Goal: Task Accomplishment & Management: Manage account settings

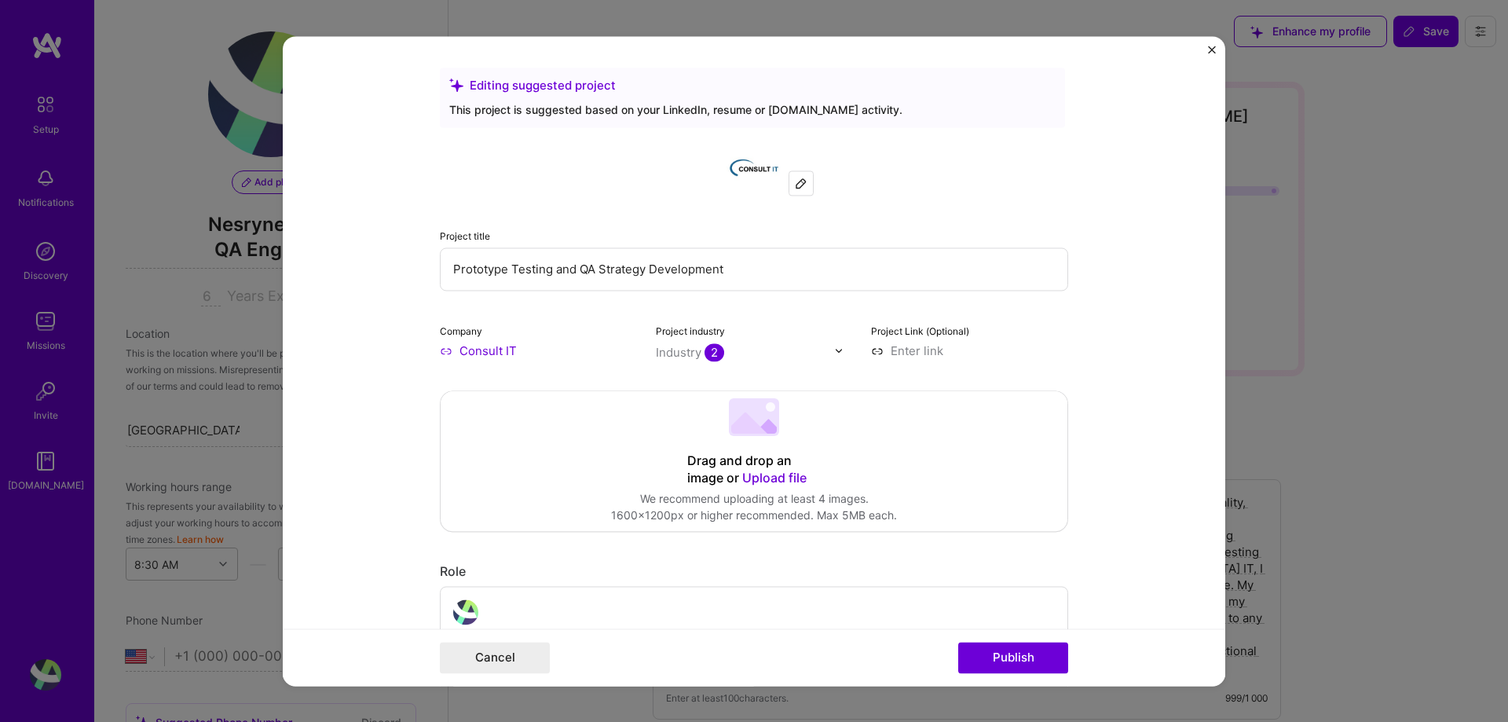
select select "US"
select select "Right Now"
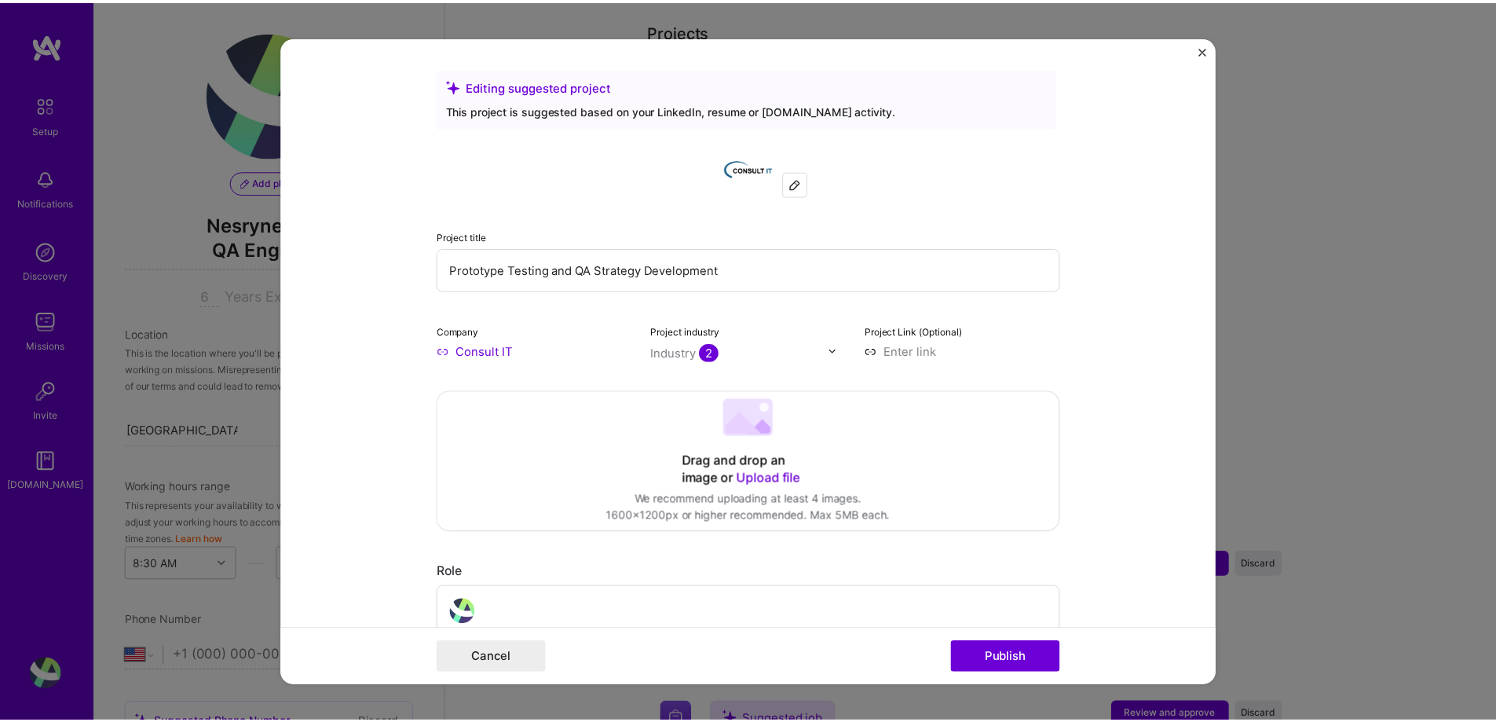
scroll to position [785, 0]
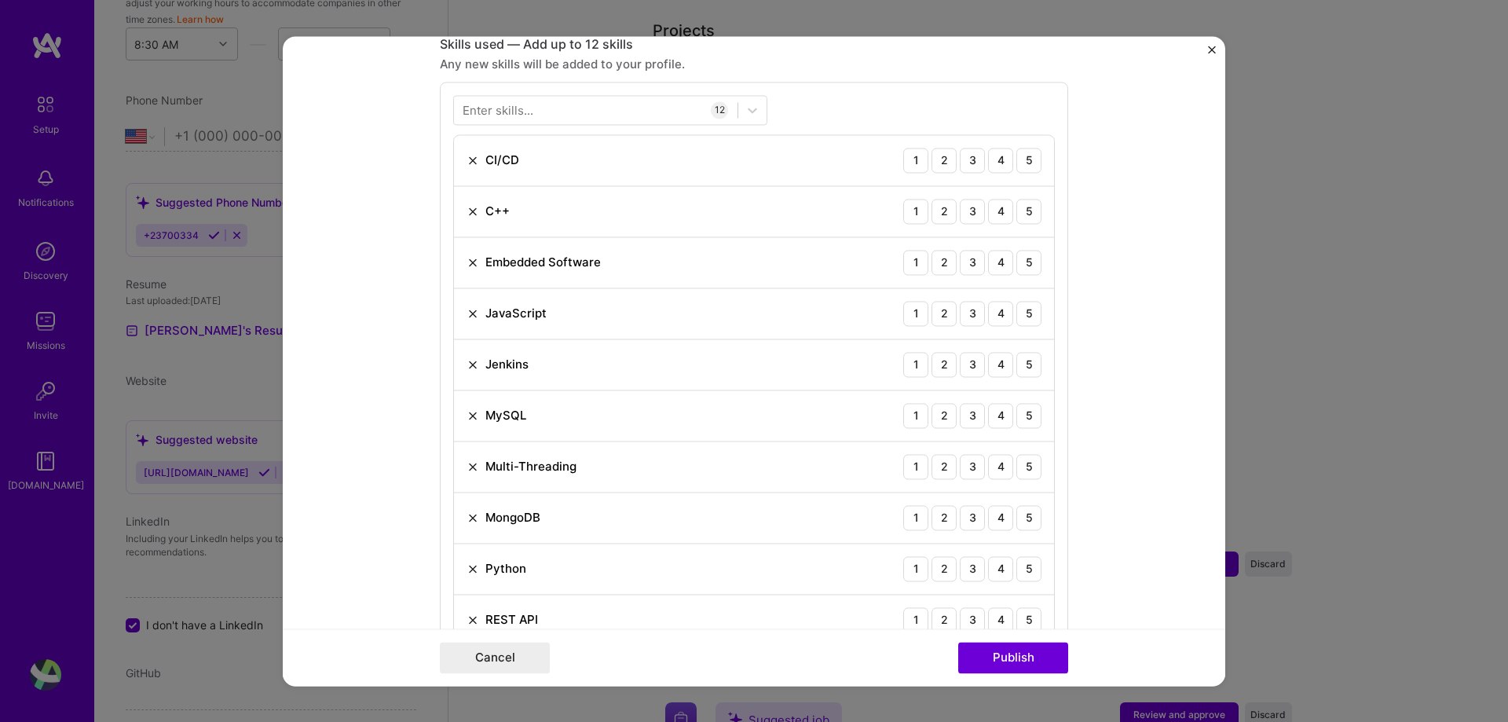
click at [1206, 49] on form "Editing suggested project This project is suggested based on your LinkedIn, res…" at bounding box center [754, 360] width 942 height 649
click at [1211, 50] on img "Close" at bounding box center [1212, 50] width 8 height 8
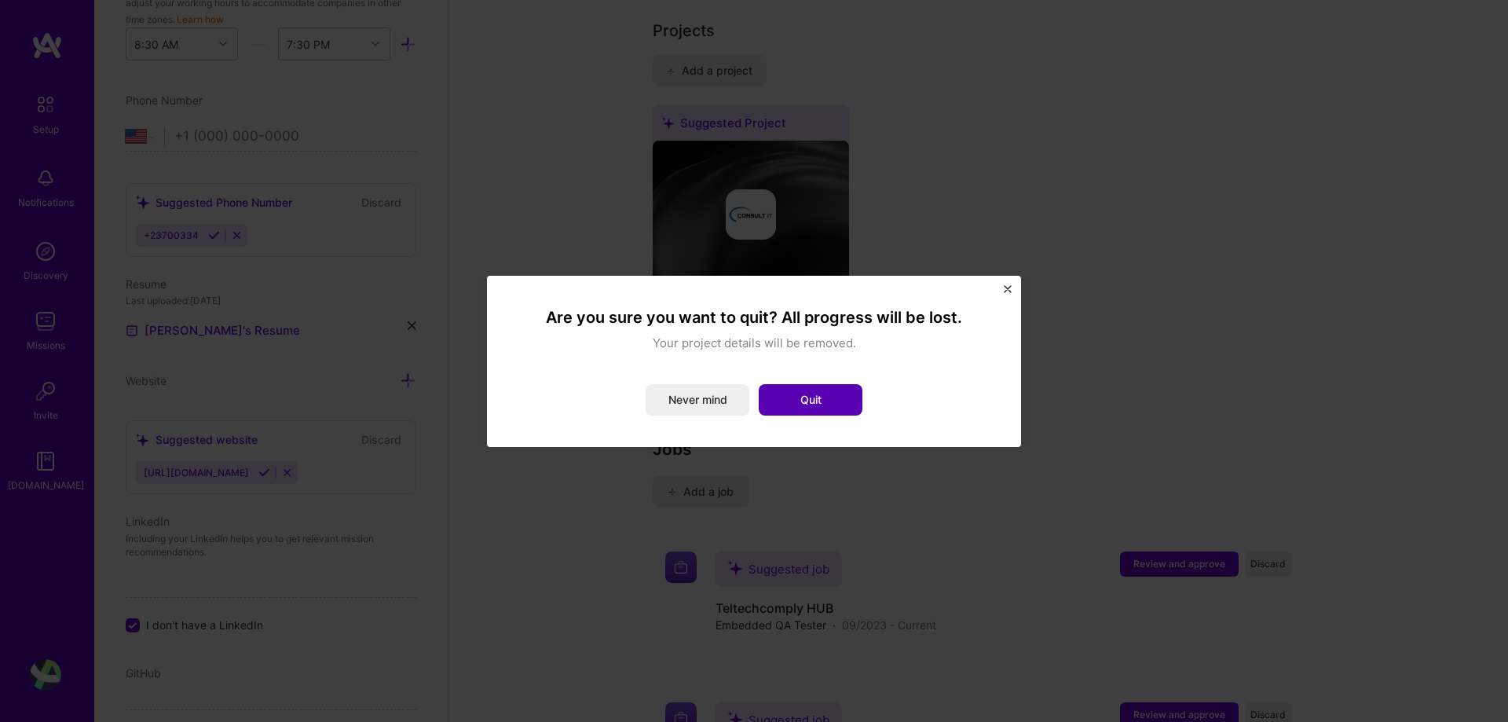
click at [793, 391] on button "Quit" at bounding box center [811, 399] width 104 height 31
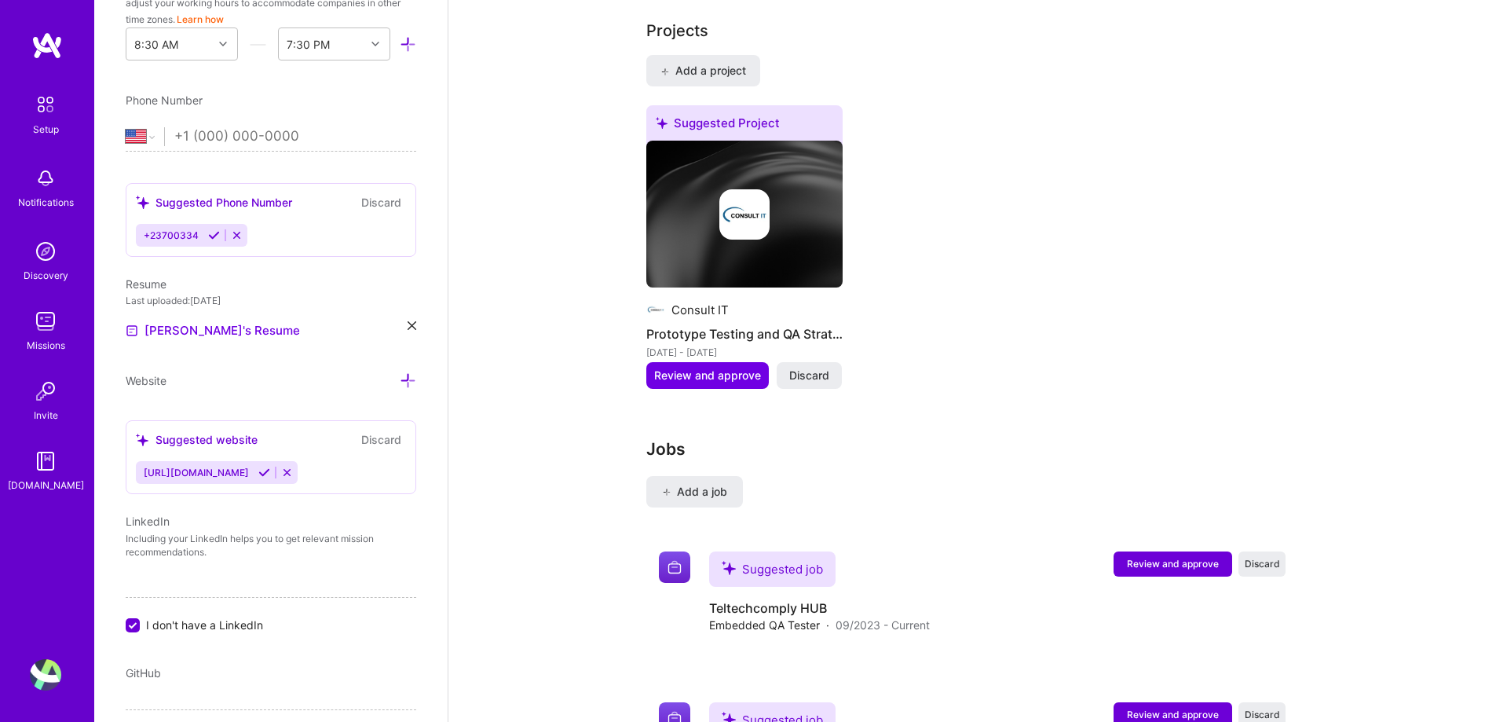
click at [972, 338] on div "Suggested Project Consult IT Prototype Testing and QA Strategy Development [DAT…" at bounding box center [972, 256] width 652 height 303
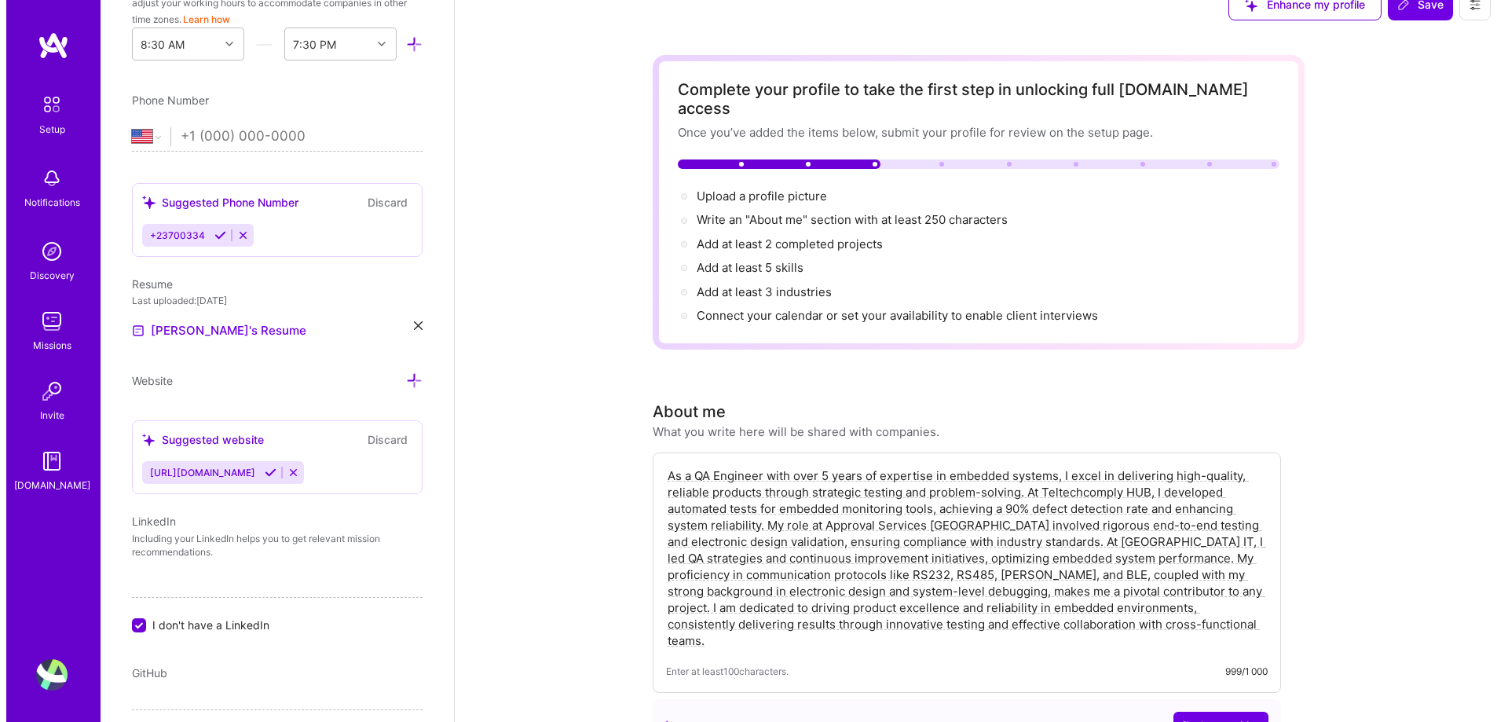
scroll to position [0, 0]
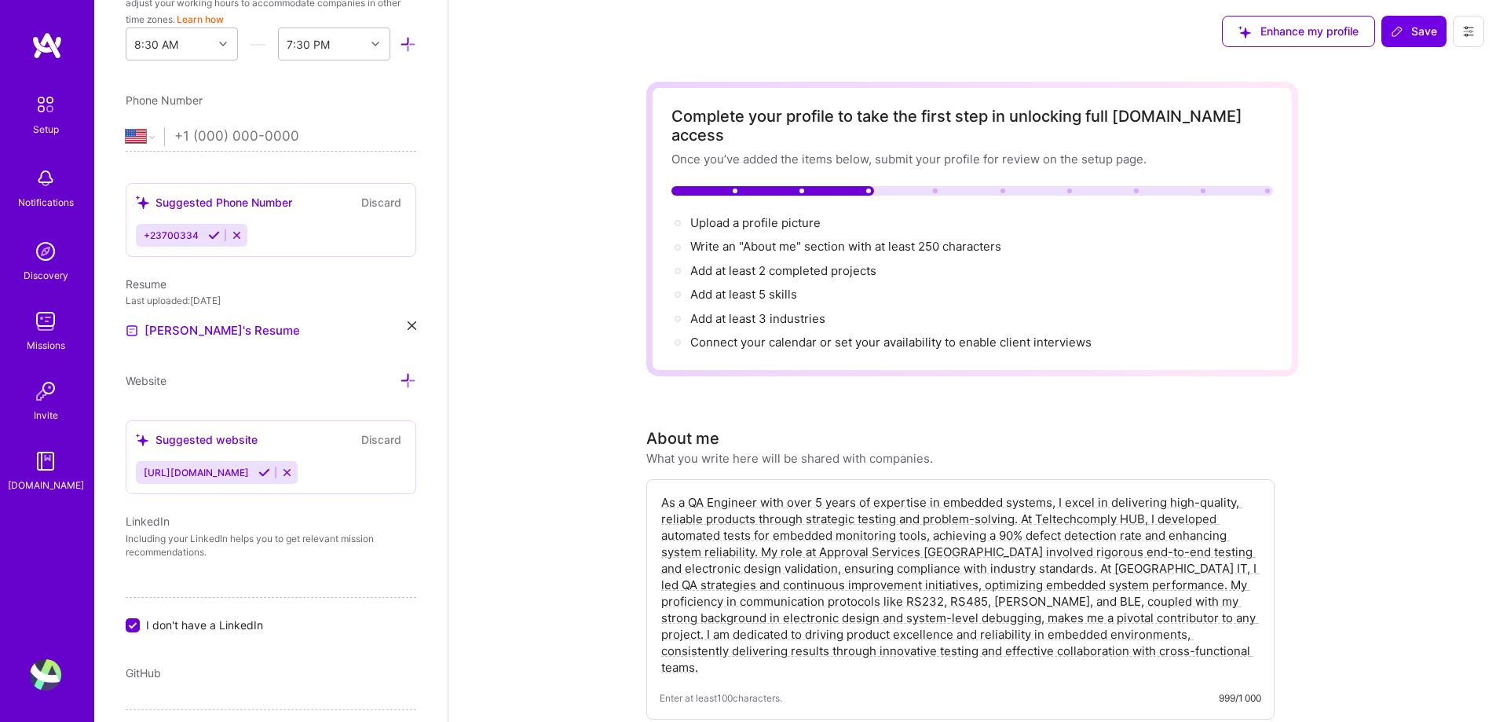
click at [803, 262] on div "Add at least 2 completed projects →" at bounding box center [783, 270] width 186 height 17
click at [799, 262] on div "Add at least 2 completed projects →" at bounding box center [783, 270] width 186 height 17
click at [741, 335] on span "Connect your calendar or set your availability to enable client interviews →" at bounding box center [897, 342] width 415 height 15
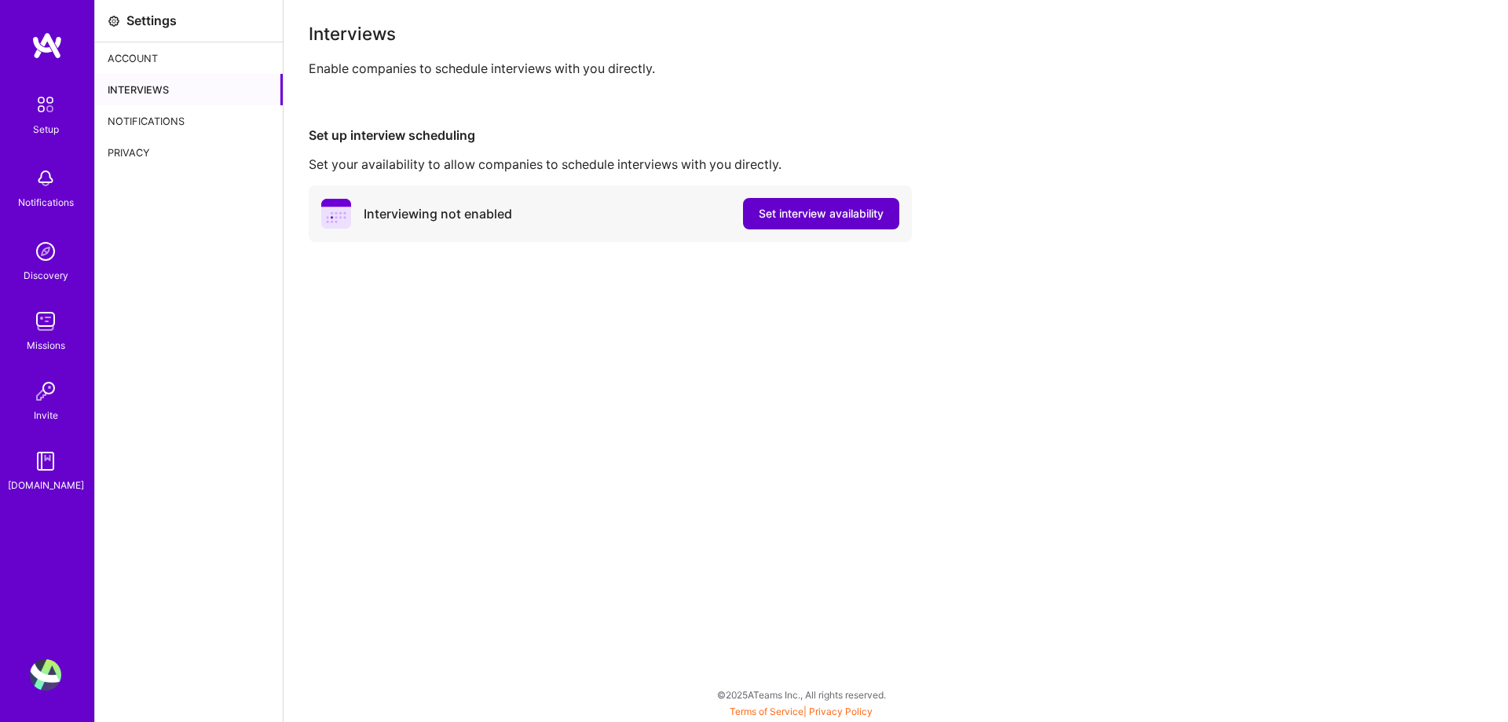
click at [782, 218] on span "Set interview availability" at bounding box center [821, 214] width 125 height 16
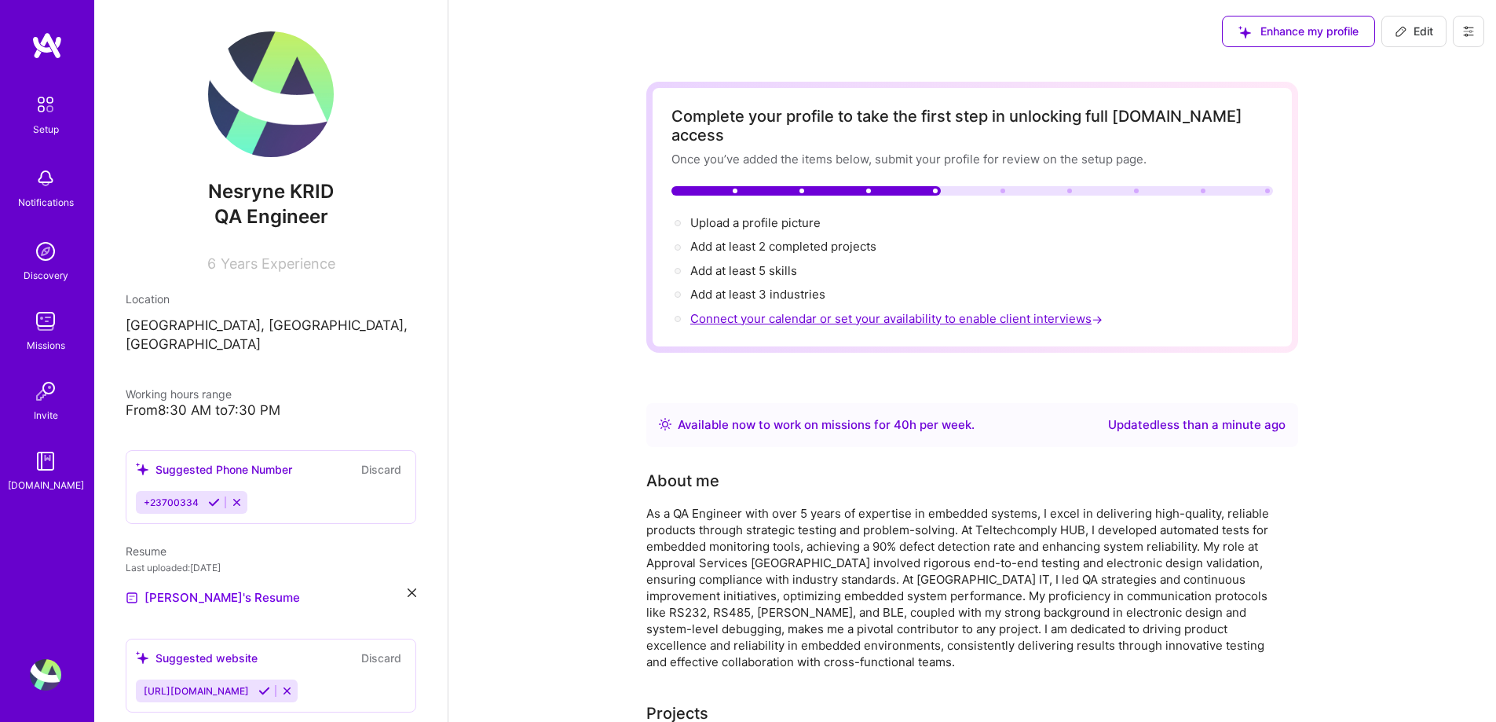
click at [737, 311] on span "Connect your calendar or set your availability to enable client interviews →" at bounding box center [897, 318] width 415 height 15
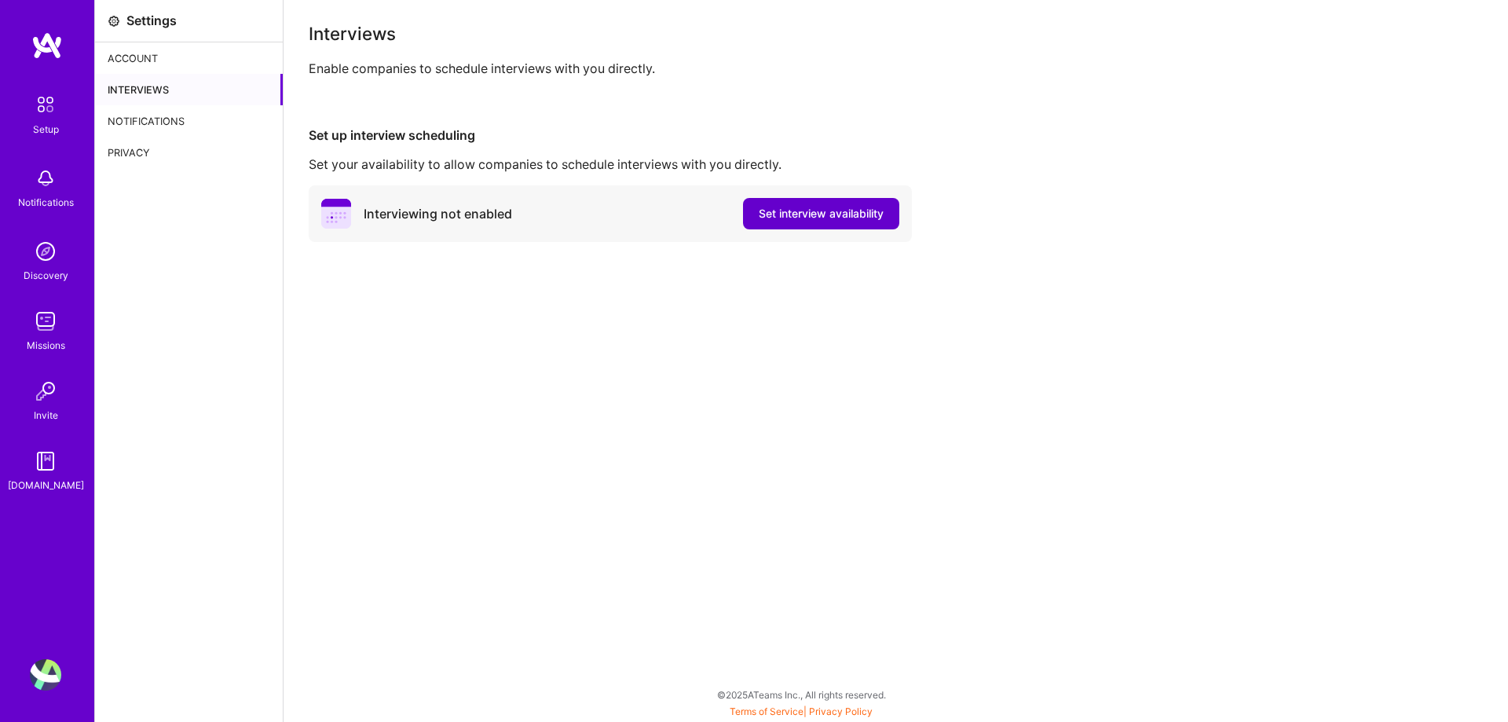
click at [827, 199] on button "Set interview availability" at bounding box center [821, 213] width 156 height 31
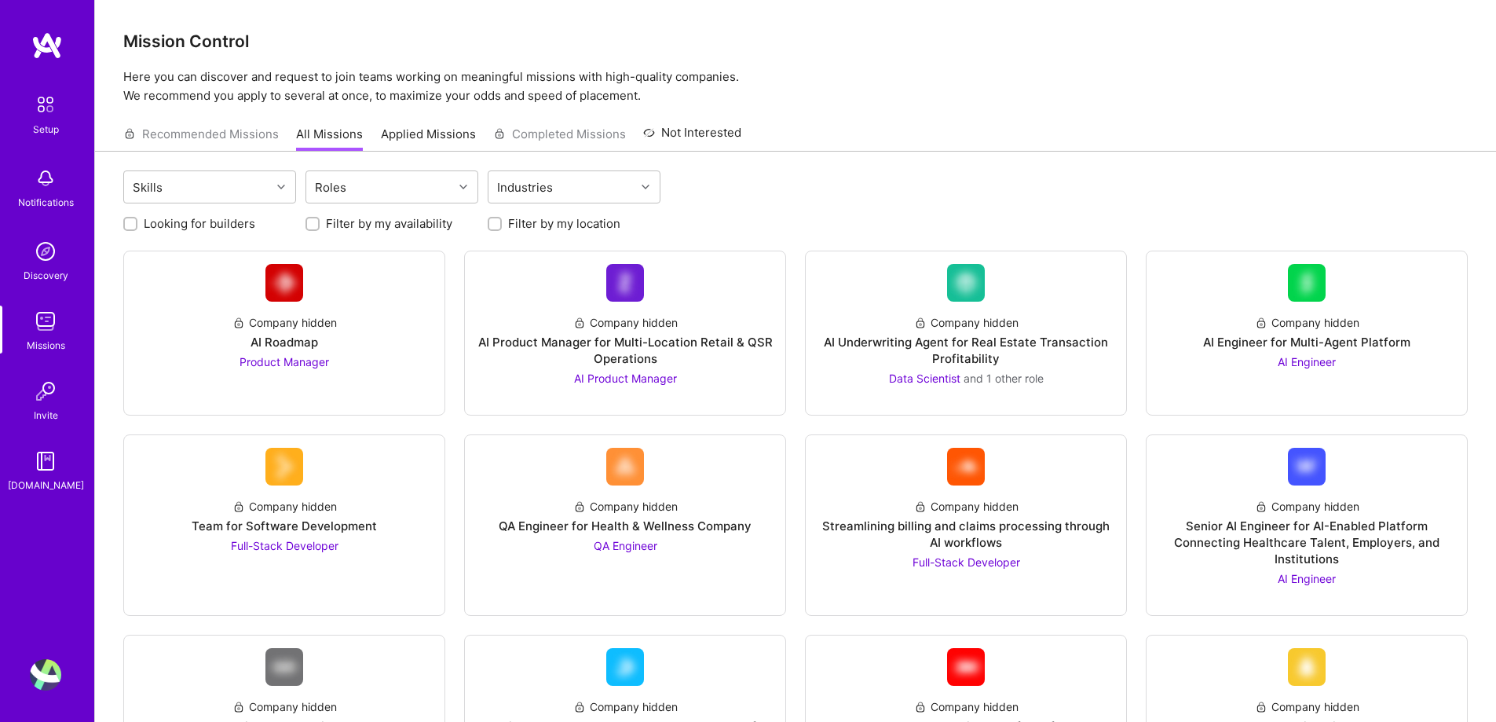
click at [897, 99] on p "Here you can discover and request to join teams working on meaningful missions …" at bounding box center [795, 87] width 1344 height 38
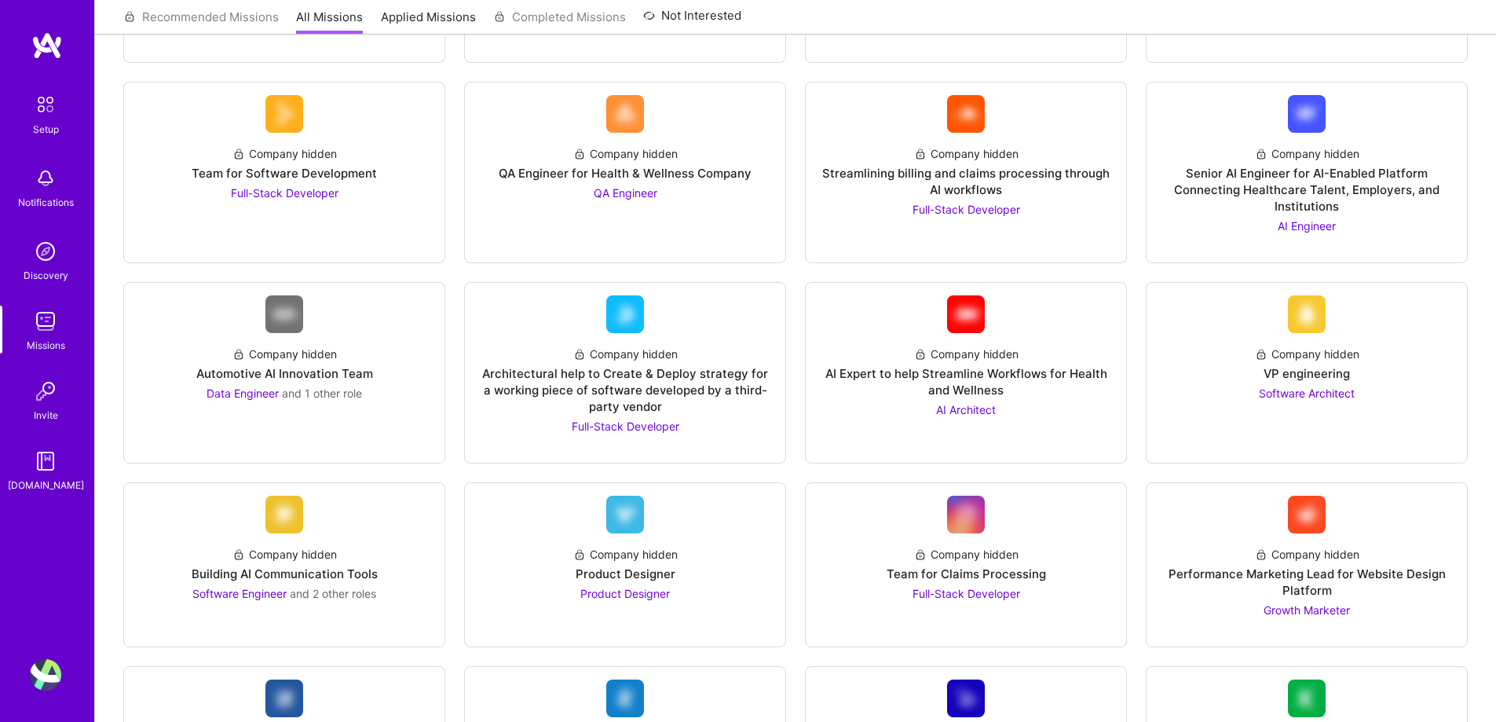
scroll to position [321, 0]
